Goal: Task Accomplishment & Management: Manage account settings

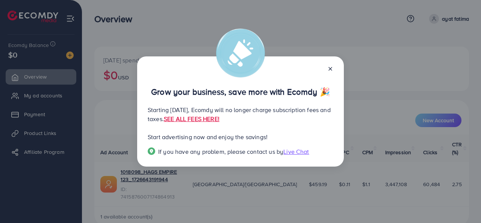
click at [329, 69] on icon at bounding box center [330, 69] width 6 height 6
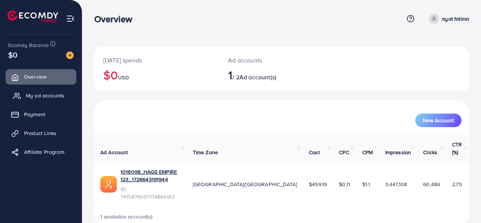
click at [41, 94] on span "My ad accounts" at bounding box center [45, 96] width 38 height 8
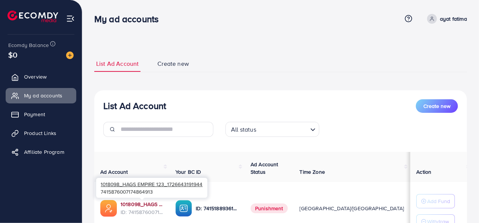
click at [149, 203] on link "1018098_HAGS EMPIRE 123_1726643191944" at bounding box center [142, 204] width 43 height 8
click at [134, 201] on link "1018098_HAGS EMPIRE 123_1726643191944" at bounding box center [142, 204] width 43 height 8
click at [135, 201] on link "1018098_HAGS EMPIRE 123_1726643191944" at bounding box center [142, 204] width 43 height 8
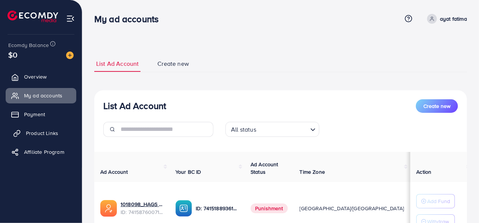
click at [38, 136] on span "Product Links" at bounding box center [42, 133] width 32 height 8
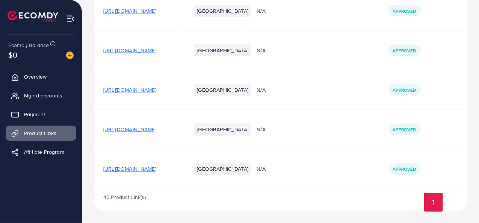
scroll to position [2359, 0]
click at [152, 133] on span "[URL][DOMAIN_NAME]" at bounding box center [129, 130] width 53 height 8
click at [146, 164] on td "[URL][DOMAIN_NAME]" at bounding box center [138, 168] width 88 height 39
click at [146, 167] on span "[URL][DOMAIN_NAME]" at bounding box center [129, 169] width 53 height 8
click at [153, 86] on td "[URL][DOMAIN_NAME]" at bounding box center [138, 89] width 88 height 39
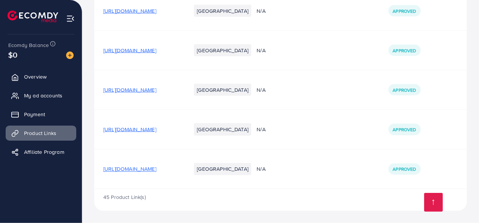
click at [153, 92] on span "[URL][DOMAIN_NAME]" at bounding box center [129, 90] width 53 height 8
click at [115, 50] on span "[URL][DOMAIN_NAME]" at bounding box center [129, 51] width 53 height 8
click at [152, 15] on span "[URL][DOMAIN_NAME]" at bounding box center [129, 11] width 53 height 8
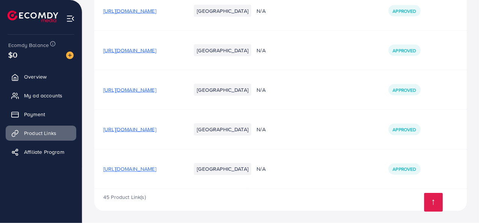
scroll to position [2096, 0]
